Goal: Transaction & Acquisition: Obtain resource

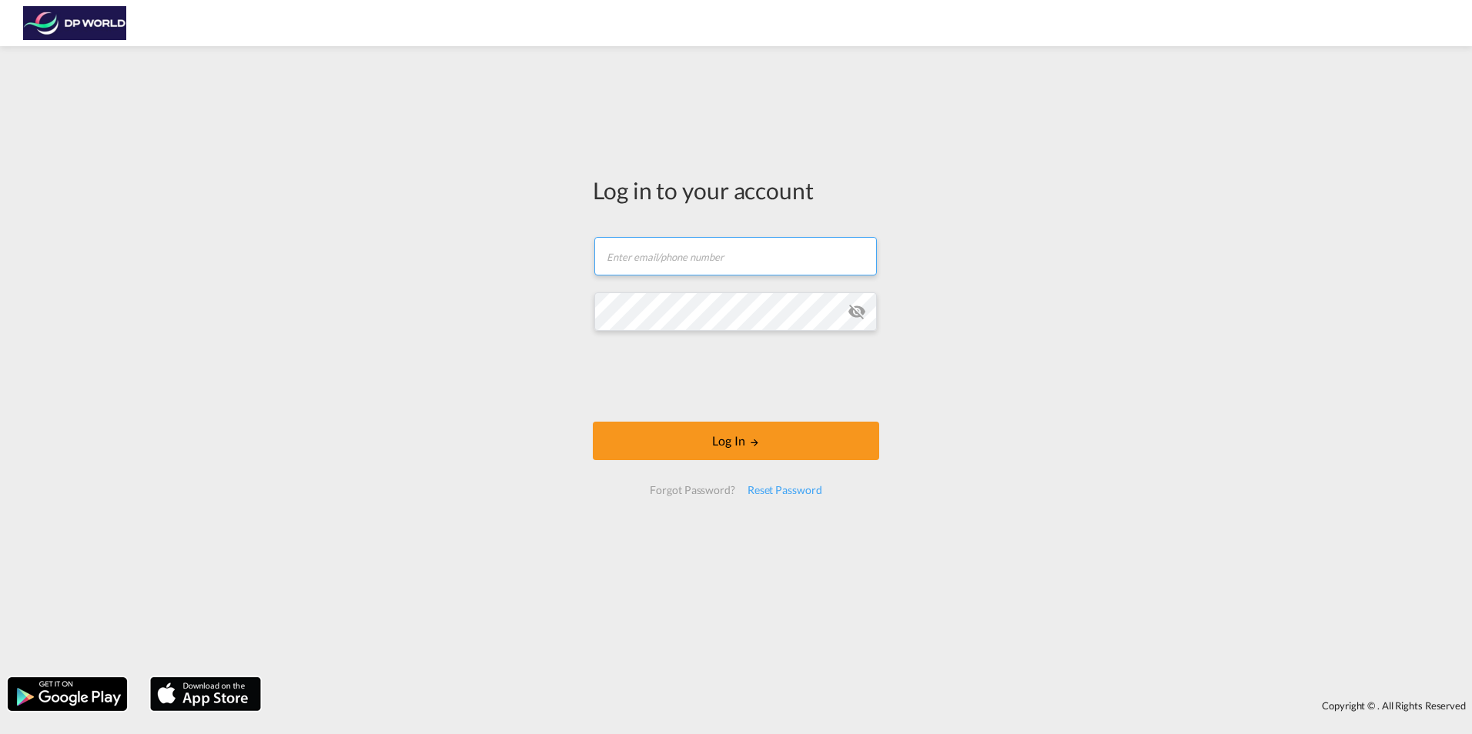
type input "[PERSON_NAME][EMAIL_ADDRESS][PERSON_NAME][DOMAIN_NAME]"
click at [746, 414] on form "[PERSON_NAME][EMAIL_ADDRESS][PERSON_NAME][DOMAIN_NAME] Email field is required …" at bounding box center [736, 366] width 286 height 289
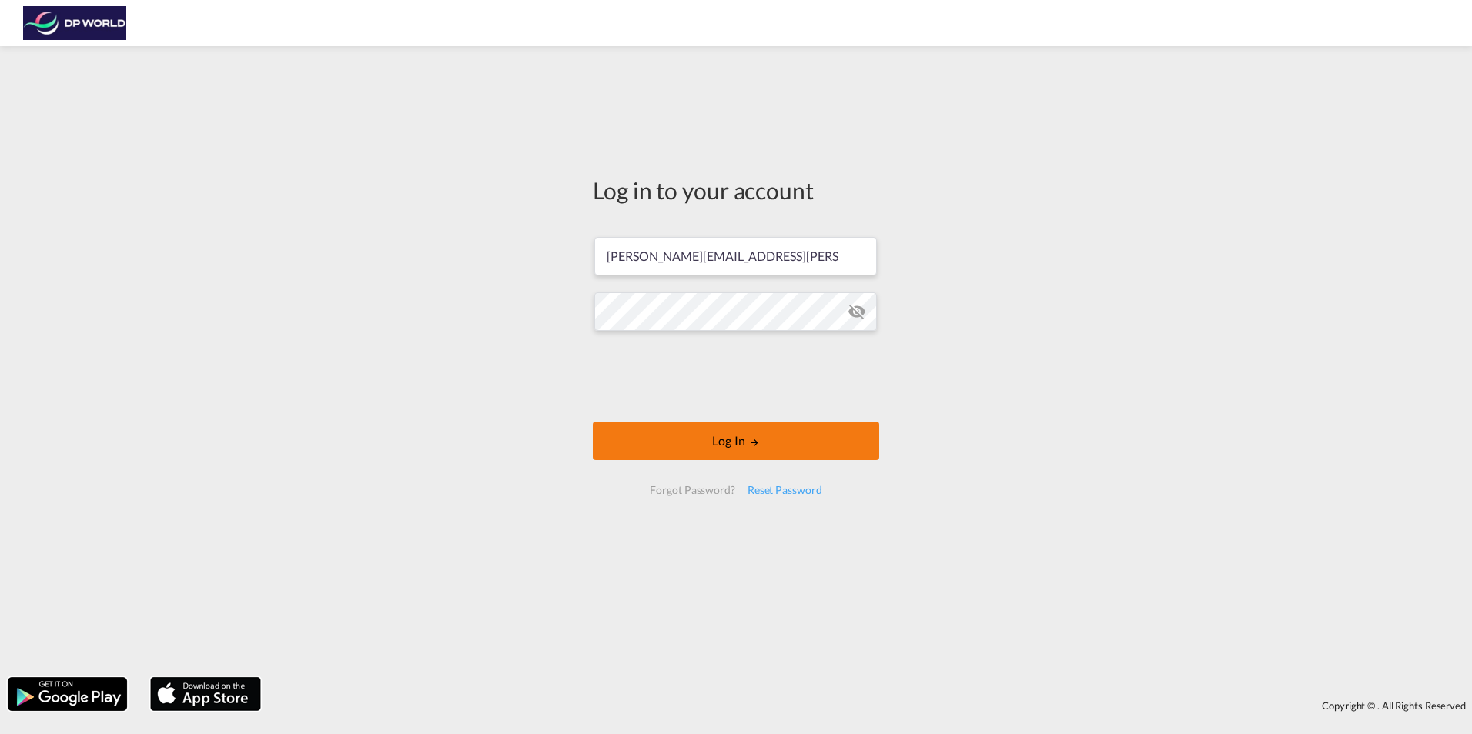
click at [740, 437] on button "Log In" at bounding box center [736, 441] width 286 height 38
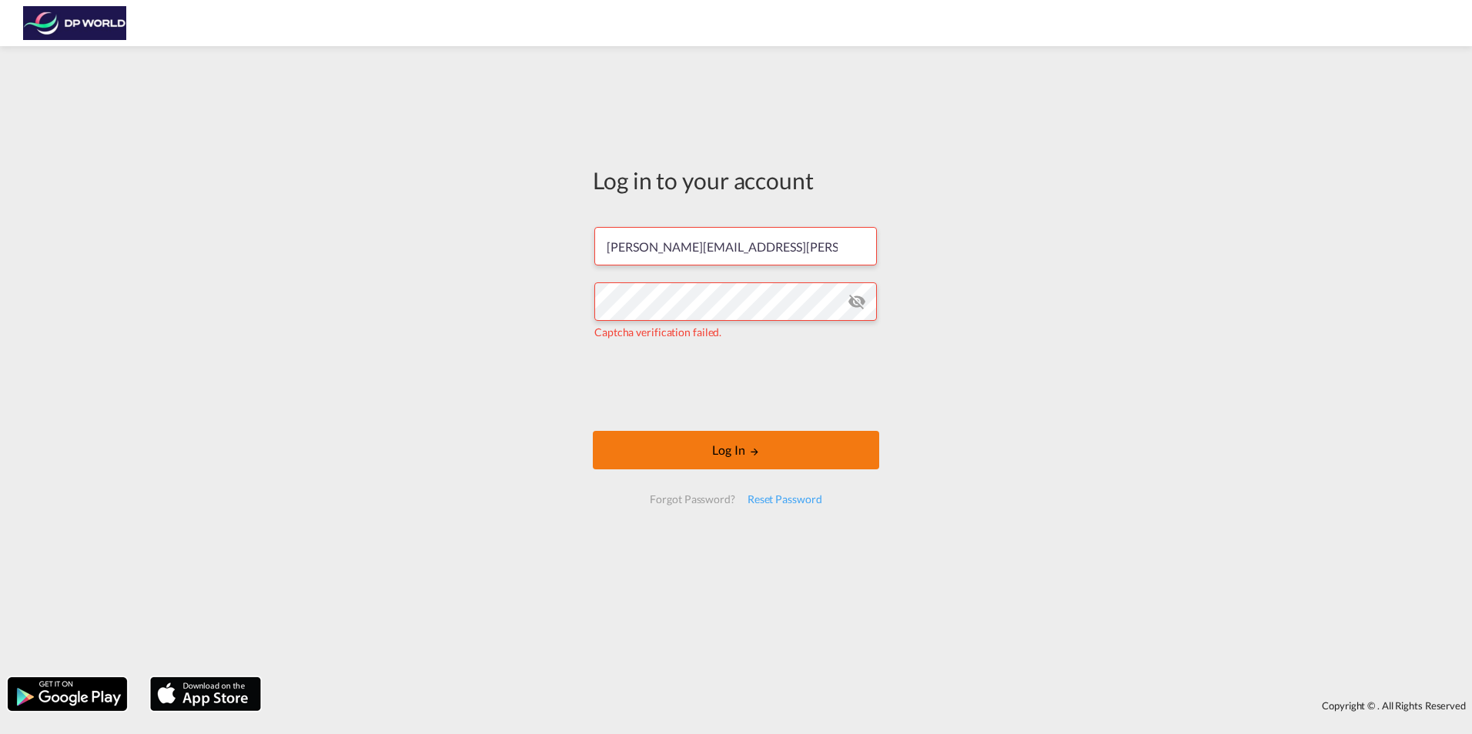
click at [714, 457] on button "Log In" at bounding box center [736, 450] width 286 height 38
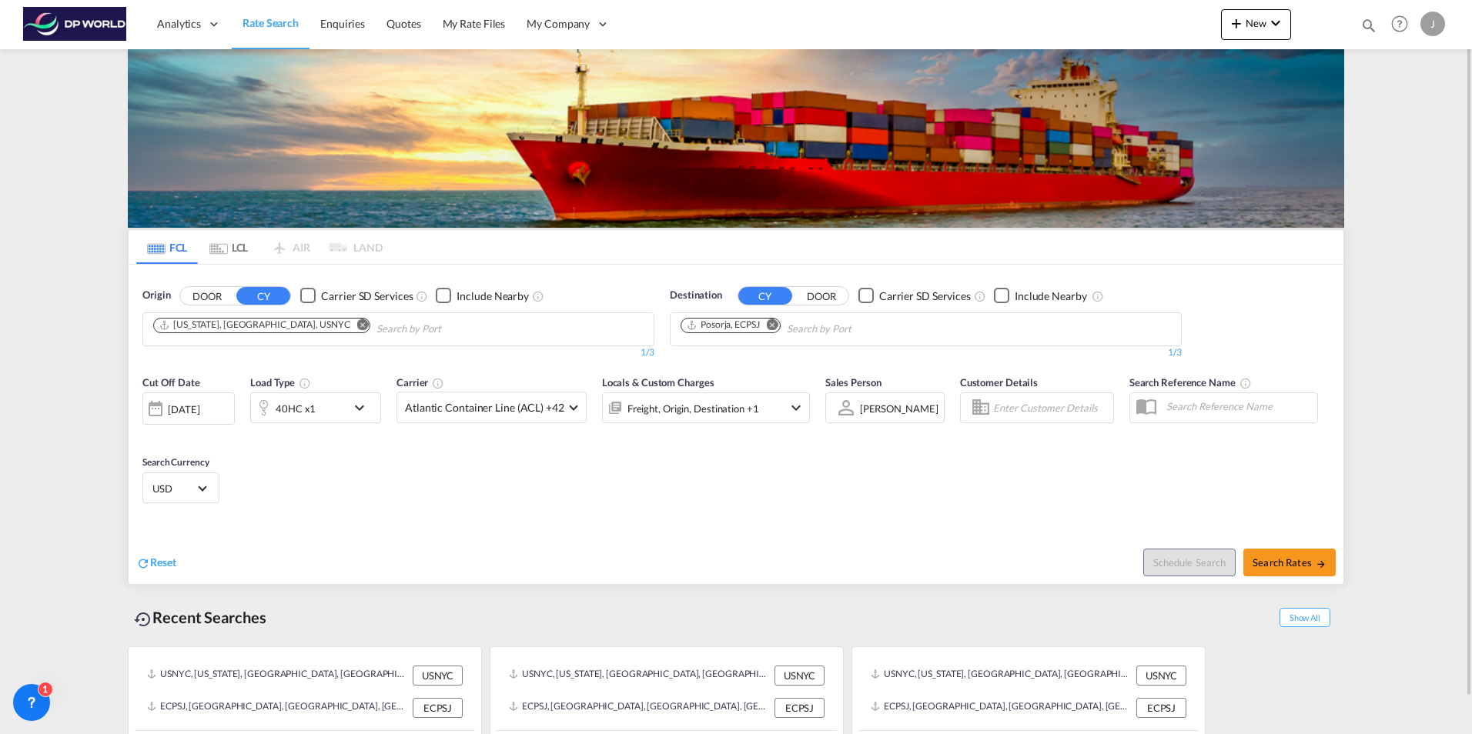
click at [357, 323] on md-icon "Remove" at bounding box center [363, 325] width 12 height 12
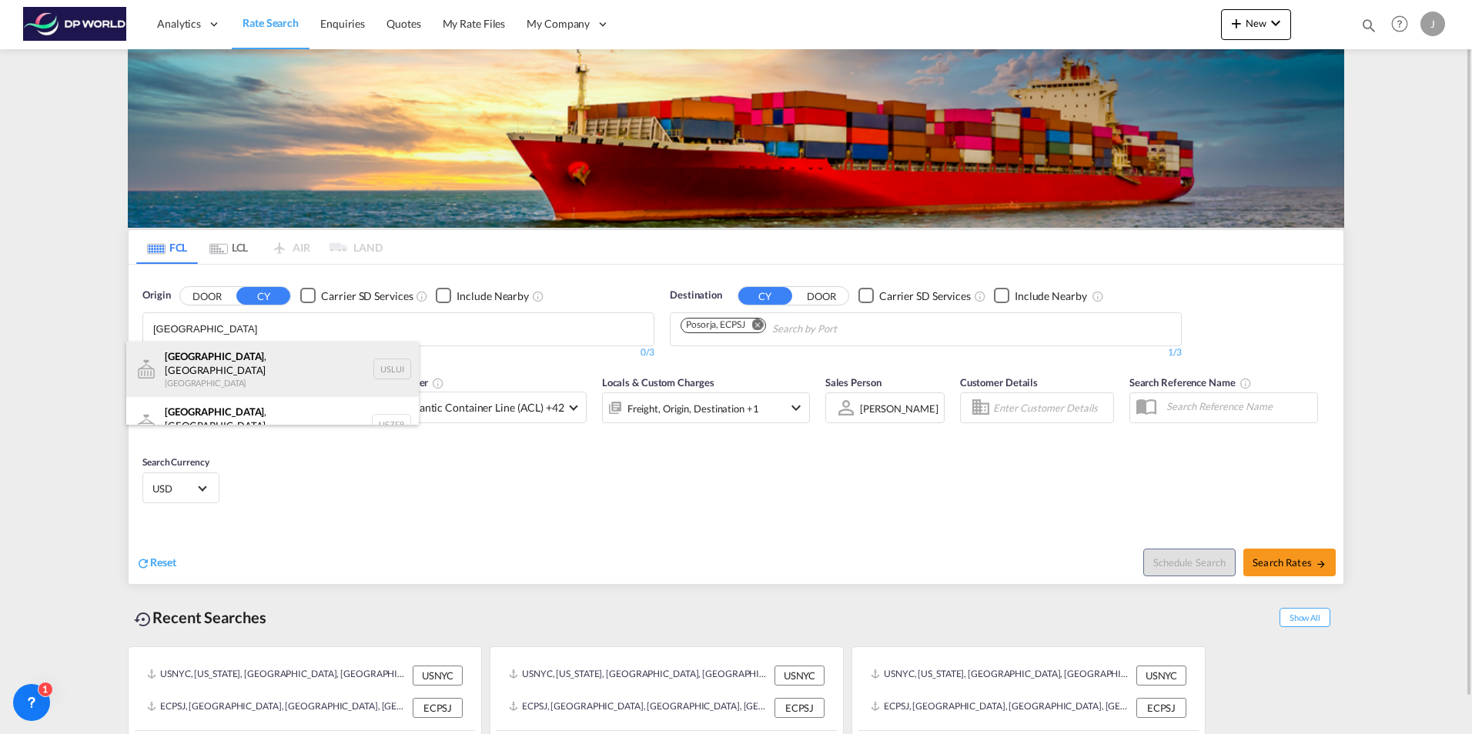
type input "[GEOGRAPHIC_DATA]"
click at [211, 356] on div "[GEOGRAPHIC_DATA] , [GEOGRAPHIC_DATA] [GEOGRAPHIC_DATA] USLUI" at bounding box center [272, 369] width 292 height 55
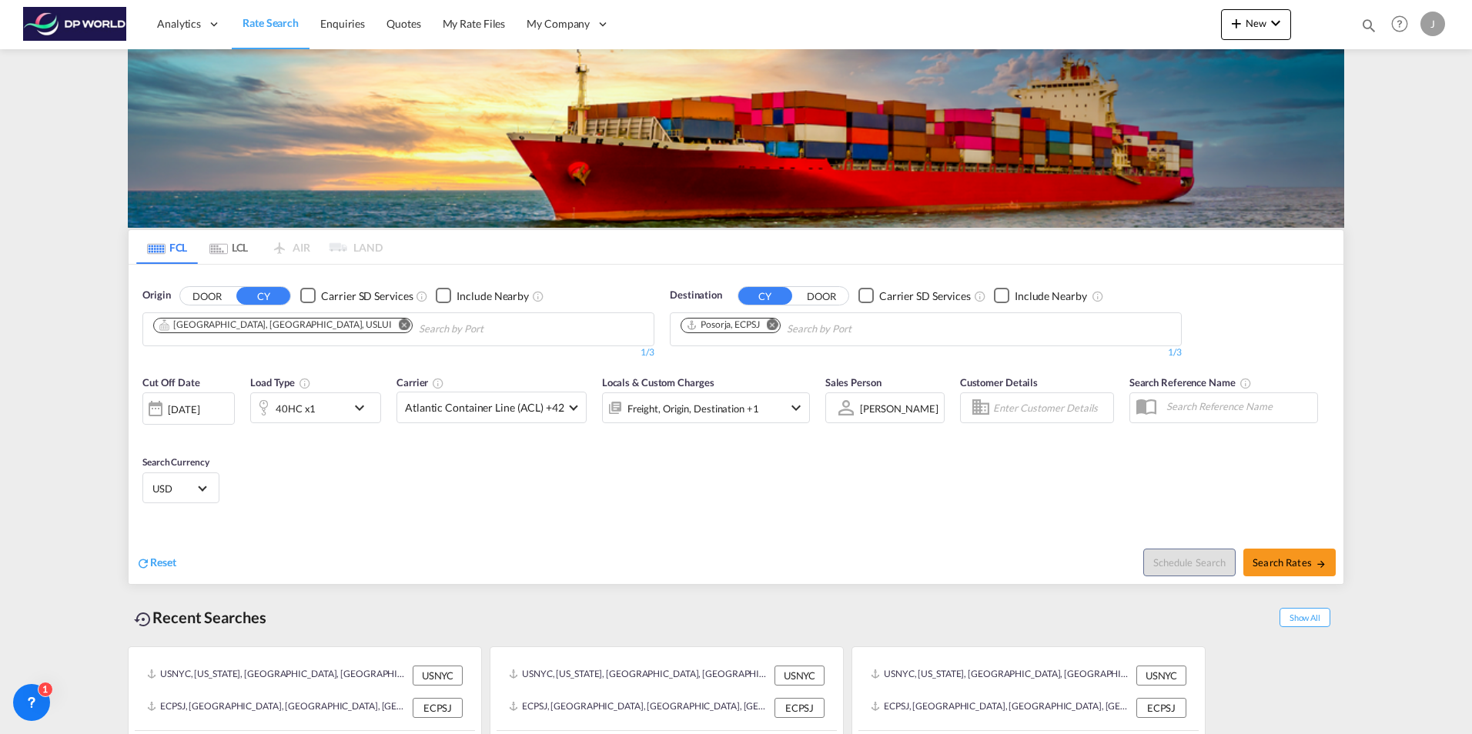
click at [777, 325] on md-icon "Remove" at bounding box center [773, 325] width 12 height 12
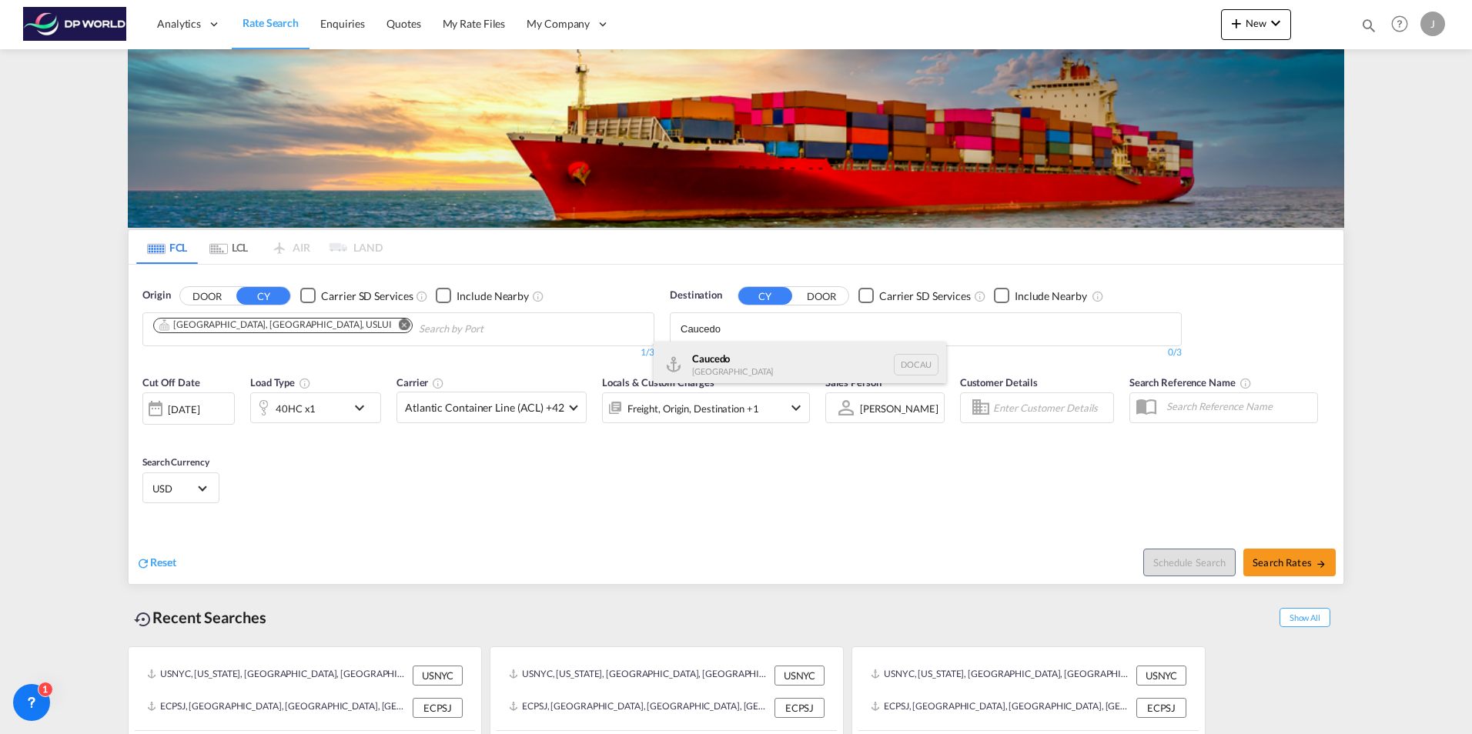
type input "Caucedo"
click at [724, 367] on div "Caucedo [GEOGRAPHIC_DATA] DOCAU" at bounding box center [799, 365] width 292 height 46
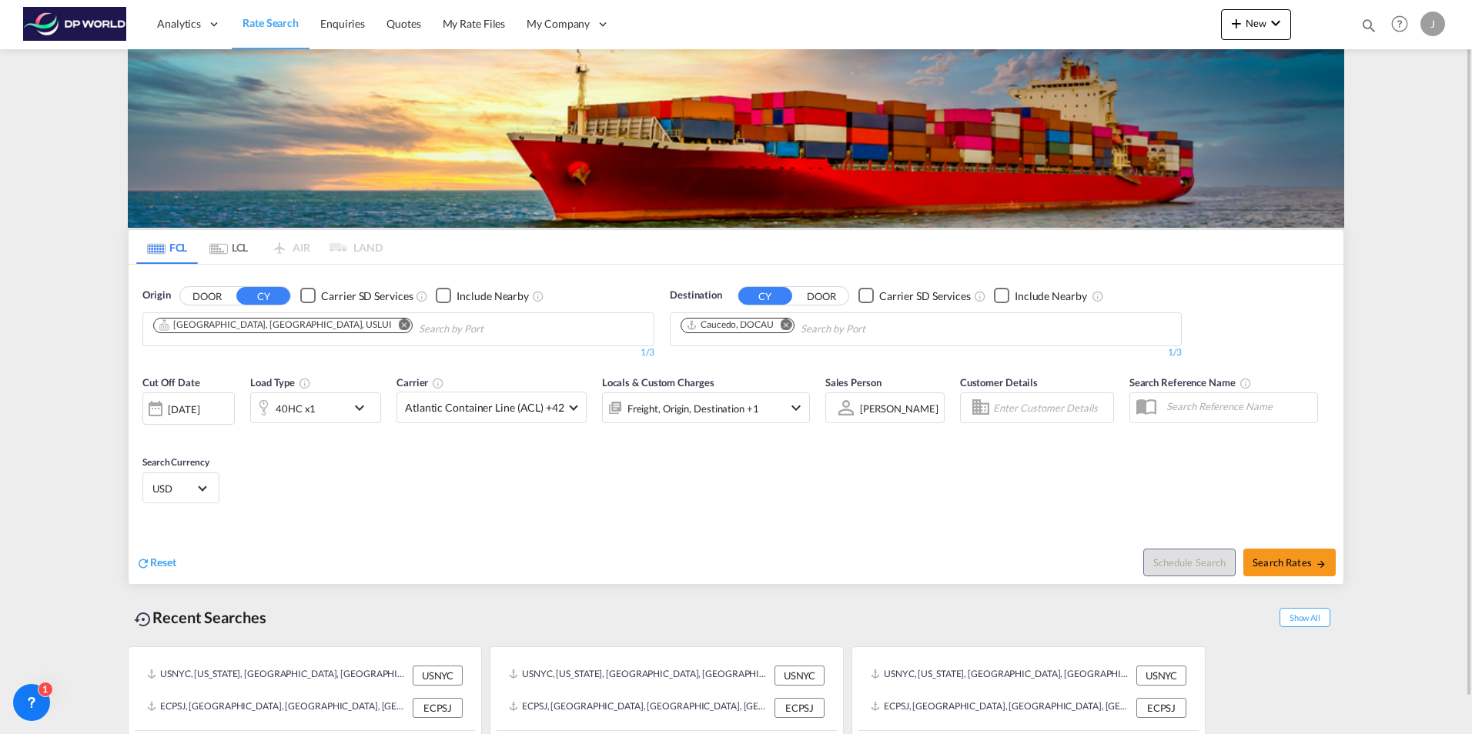
click at [157, 411] on div at bounding box center [155, 408] width 25 height 31
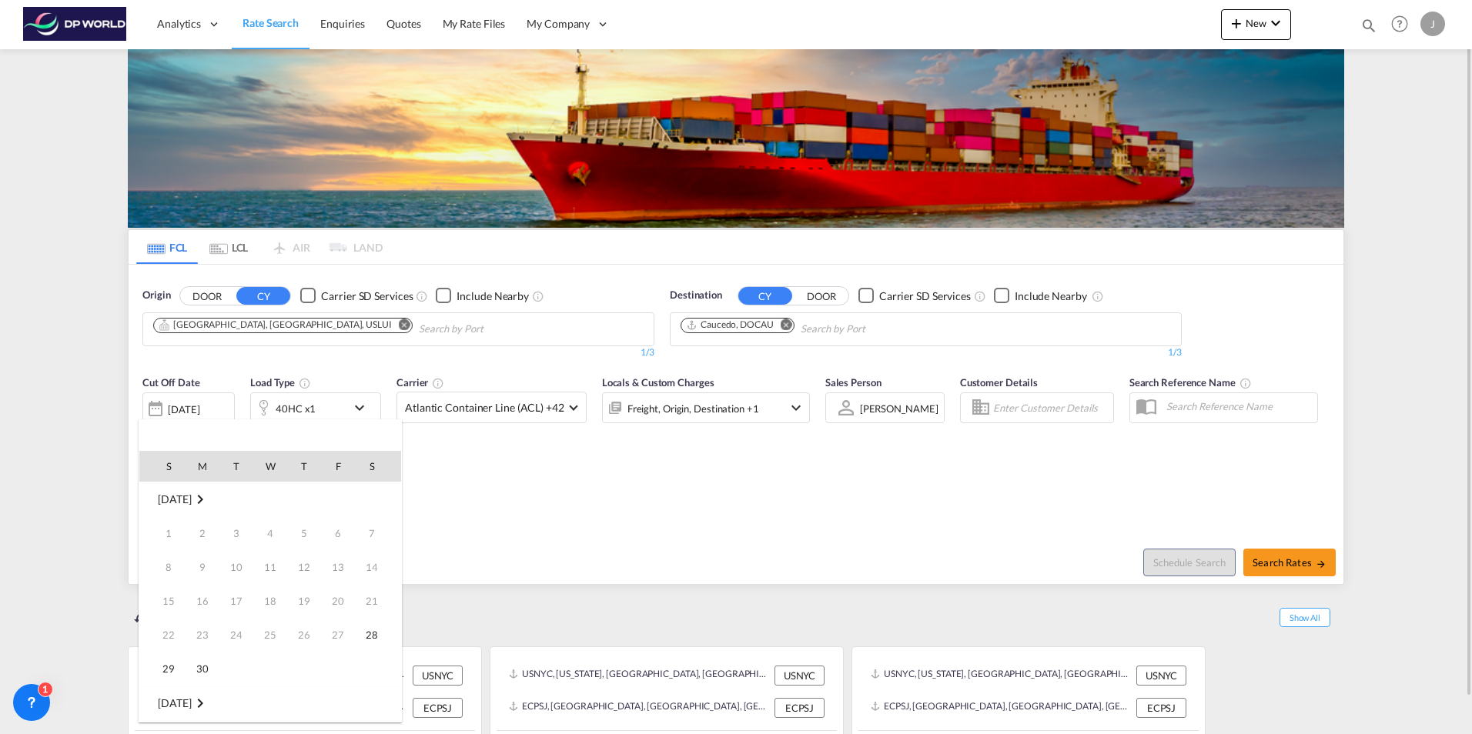
scroll to position [612, 0]
click at [239, 667] on span "30" at bounding box center [236, 668] width 31 height 31
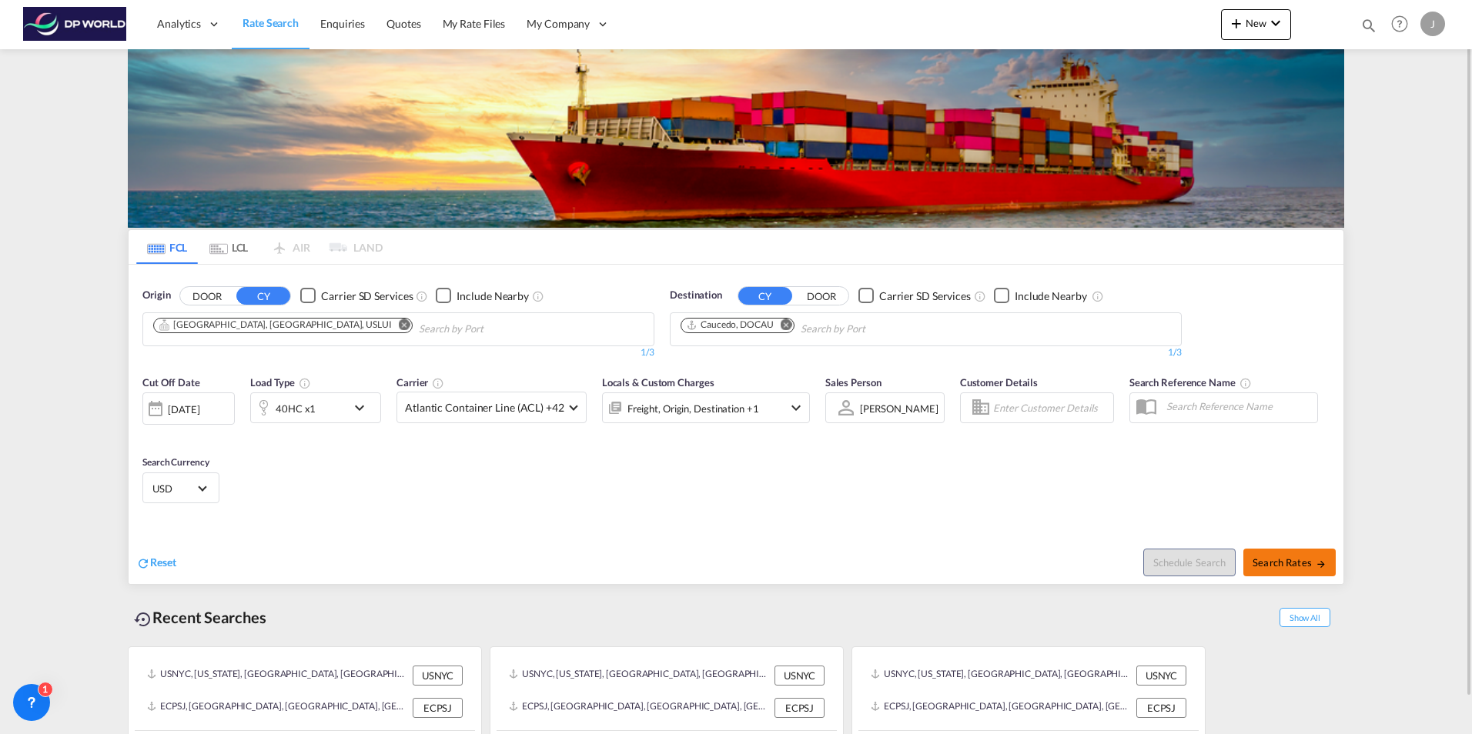
click at [1283, 562] on span "Search Rates" at bounding box center [1289, 562] width 74 height 12
type input "USLUI to DOCAU / [DATE]"
